Goal: Use online tool/utility: Utilize a website feature to perform a specific function

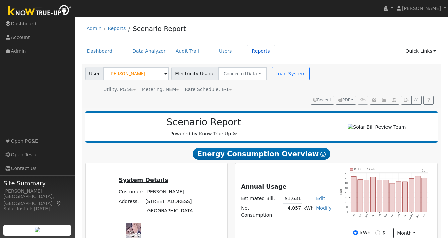
click at [247, 51] on link "Reports" at bounding box center [261, 51] width 28 height 12
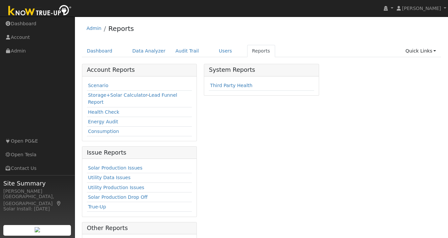
click at [100, 87] on link "Scenario" at bounding box center [98, 85] width 20 height 5
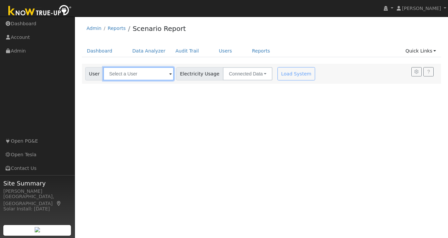
click at [130, 76] on input "text" at bounding box center [138, 73] width 71 height 13
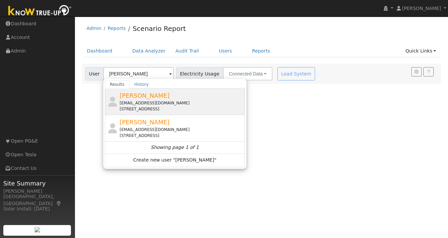
click at [145, 95] on div "[PERSON_NAME] [EMAIL_ADDRESS][DOMAIN_NAME] [STREET_ADDRESS]" at bounding box center [182, 101] width 124 height 21
type input "[PERSON_NAME]"
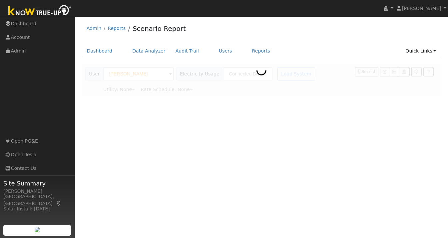
type input "Pacific Gas & Electric"
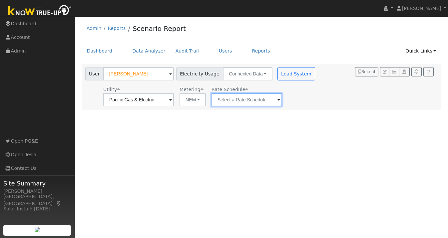
click at [248, 102] on input "text" at bounding box center [246, 99] width 71 height 13
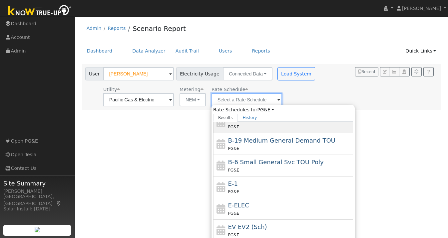
scroll to position [116, 0]
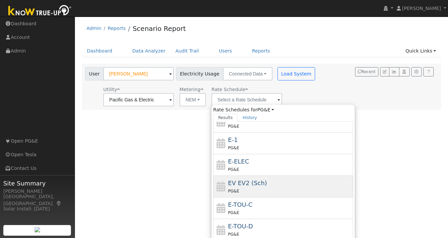
click at [247, 186] on span "EV EV2 (Sch)" at bounding box center [247, 183] width 39 height 7
type input "EV EV2 (Sch)"
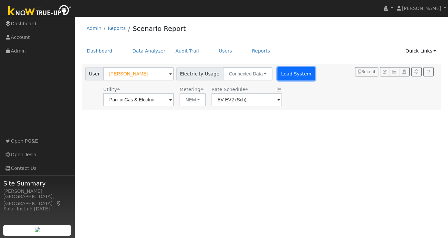
click at [288, 75] on button "Load System" at bounding box center [296, 73] width 38 height 13
